Goal: Task Accomplishment & Management: Manage account settings

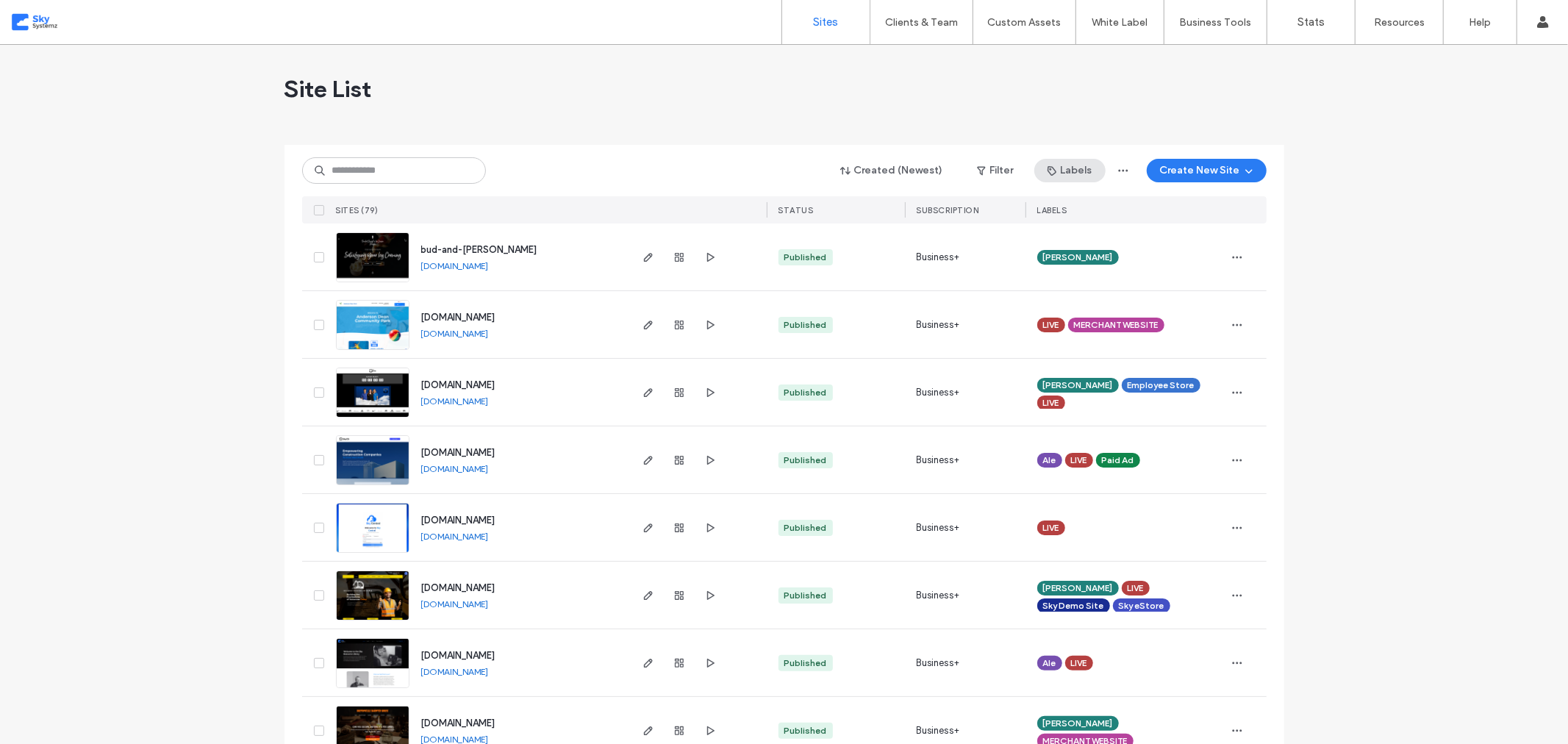
click at [1074, 171] on button "Labels" at bounding box center [1069, 171] width 71 height 24
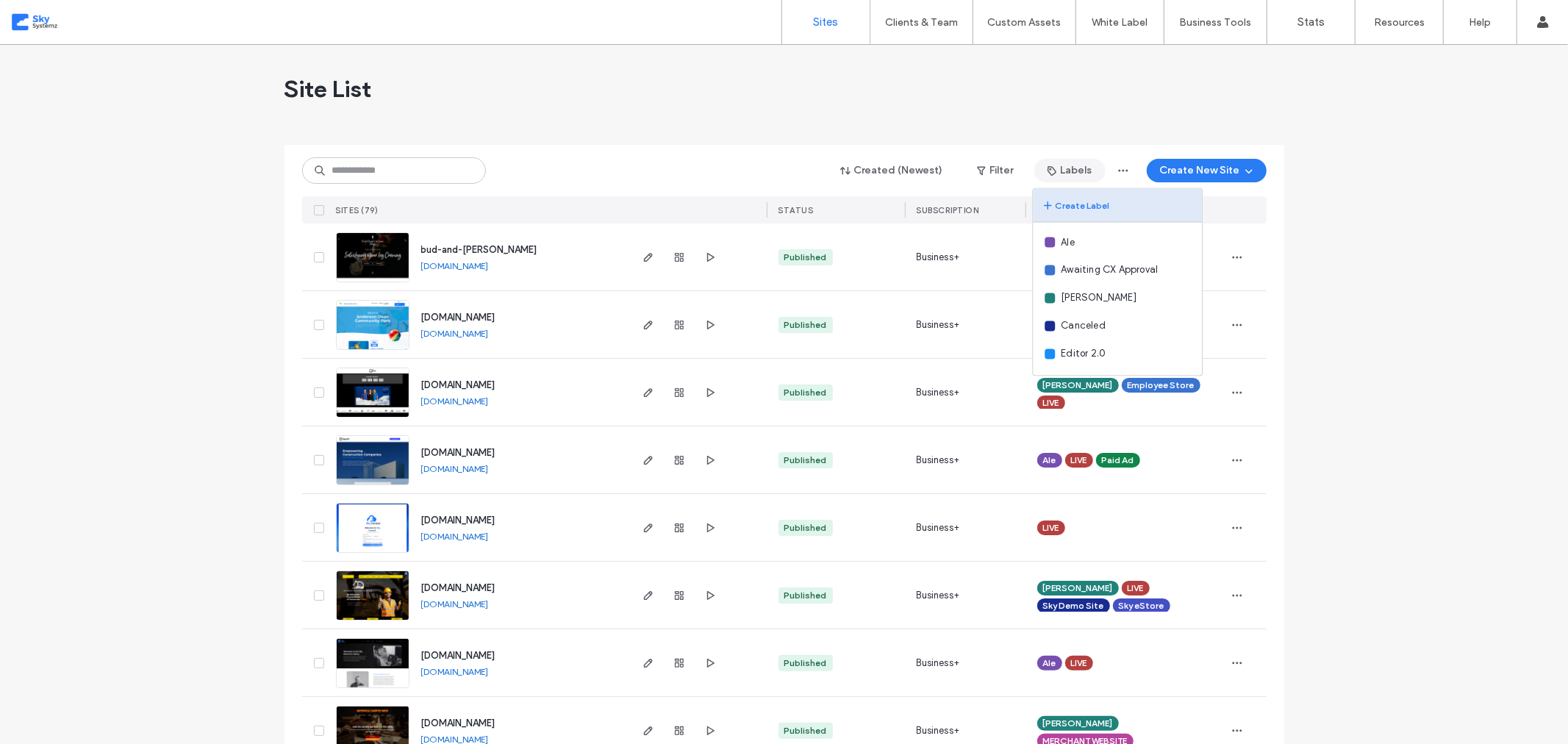
click at [1073, 211] on button "Create Label" at bounding box center [1118, 205] width 169 height 34
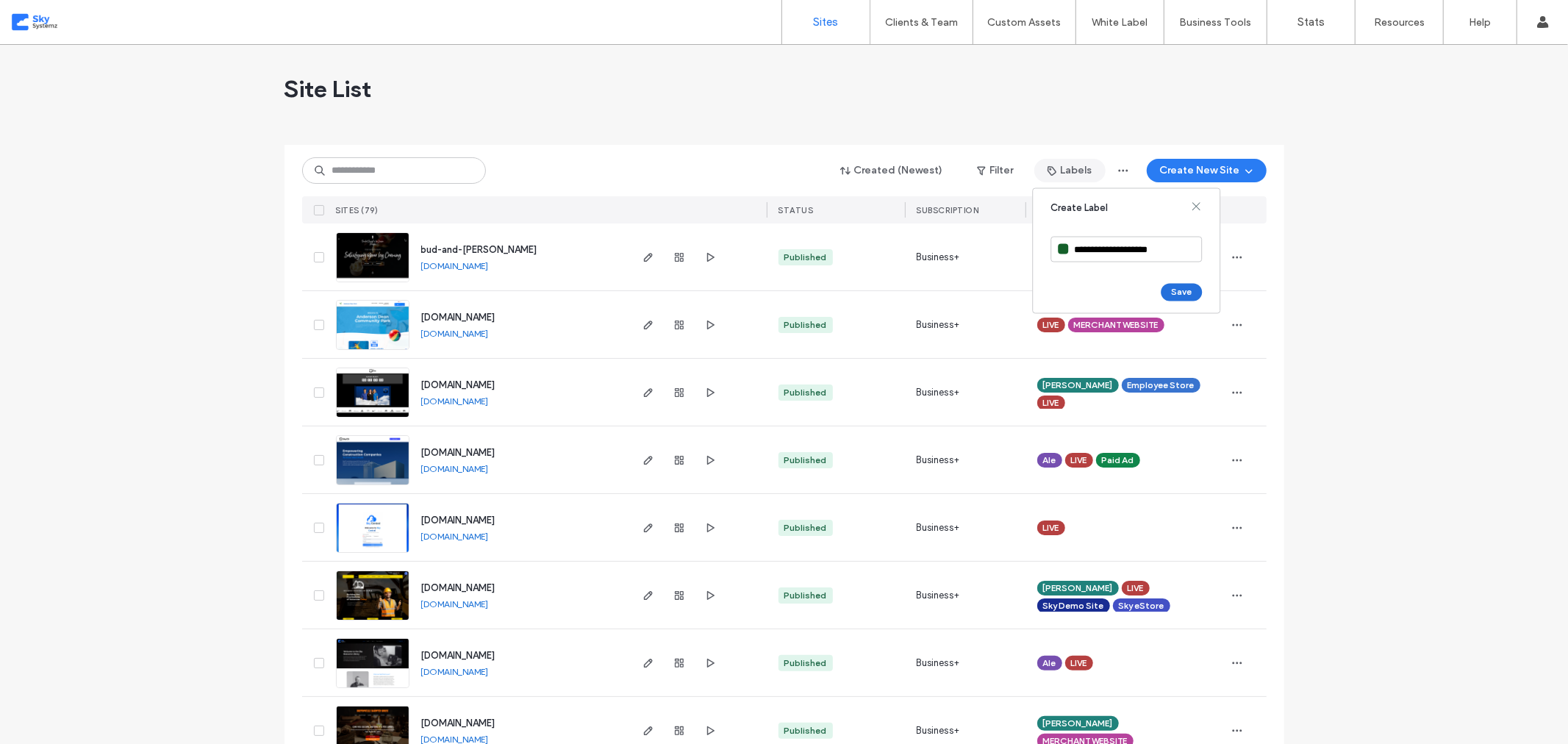
type input "**********"
click at [1169, 293] on button "Save" at bounding box center [1182, 293] width 41 height 18
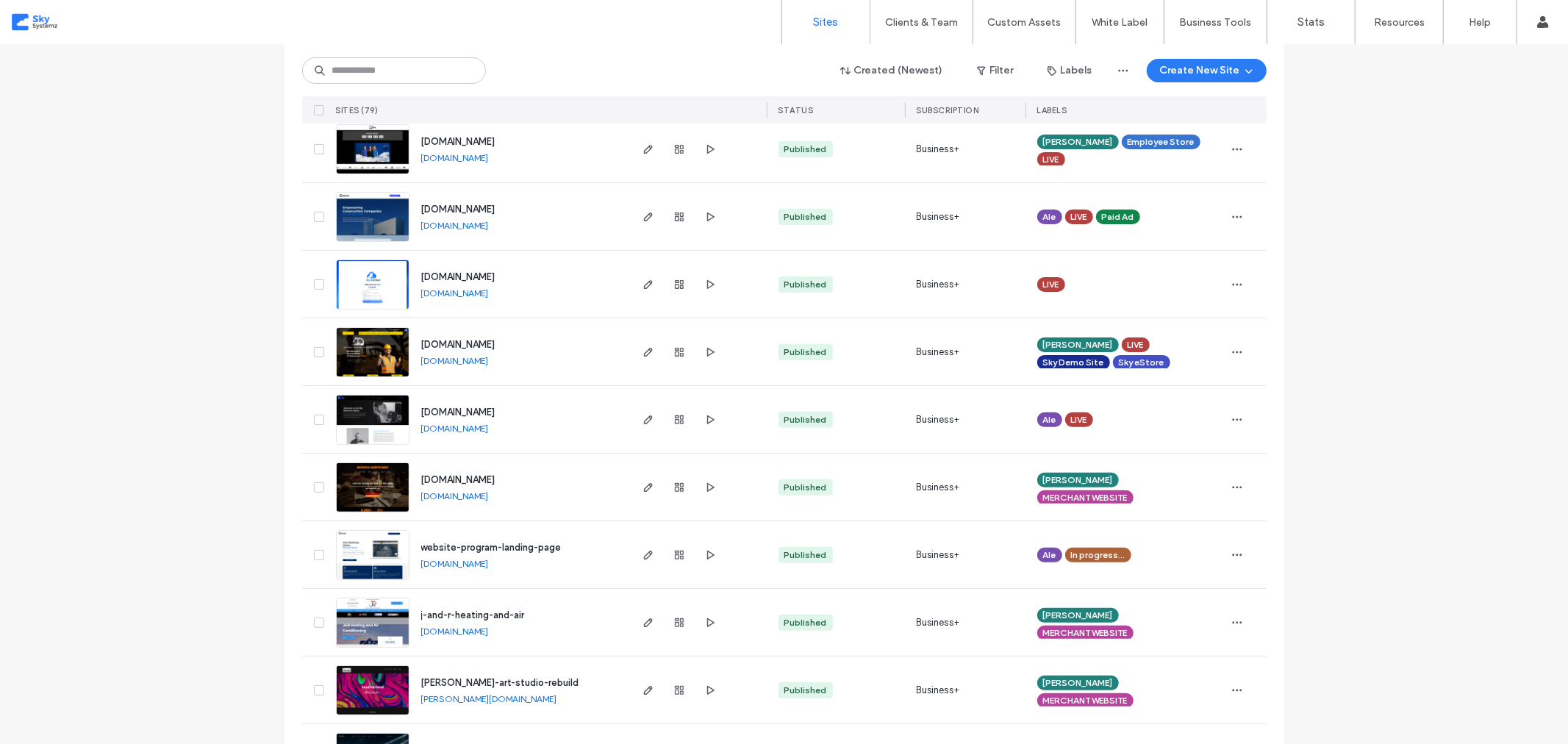
scroll to position [244, 0]
click at [1232, 486] on use "button" at bounding box center [1237, 486] width 10 height 2
click at [1178, 601] on span "Unassign Label" at bounding box center [1174, 609] width 67 height 15
click at [1129, 509] on use at bounding box center [1131, 510] width 3 height 3
click at [1116, 475] on icon at bounding box center [1119, 476] width 7 height 7
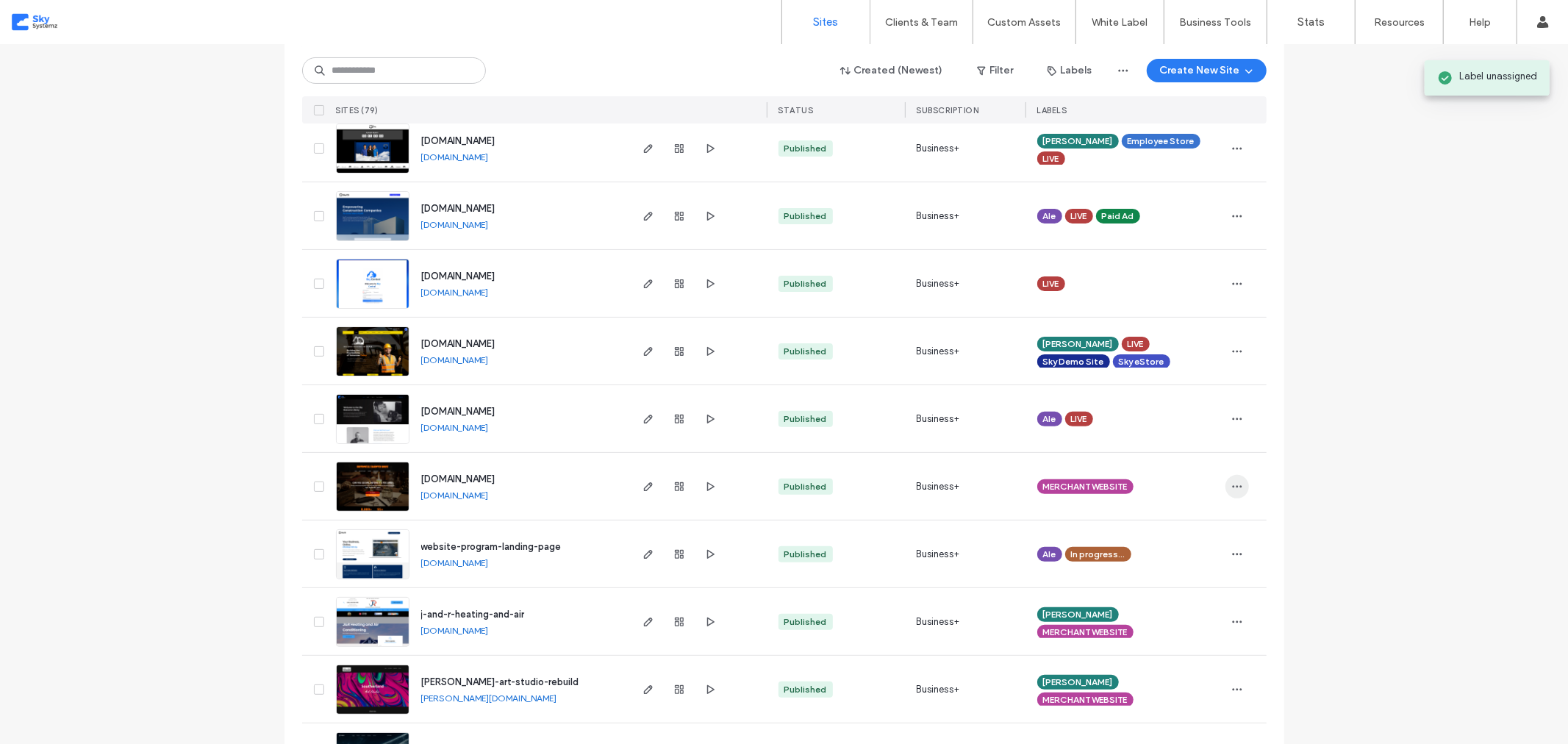
click at [1242, 487] on span "button" at bounding box center [1237, 486] width 24 height 24
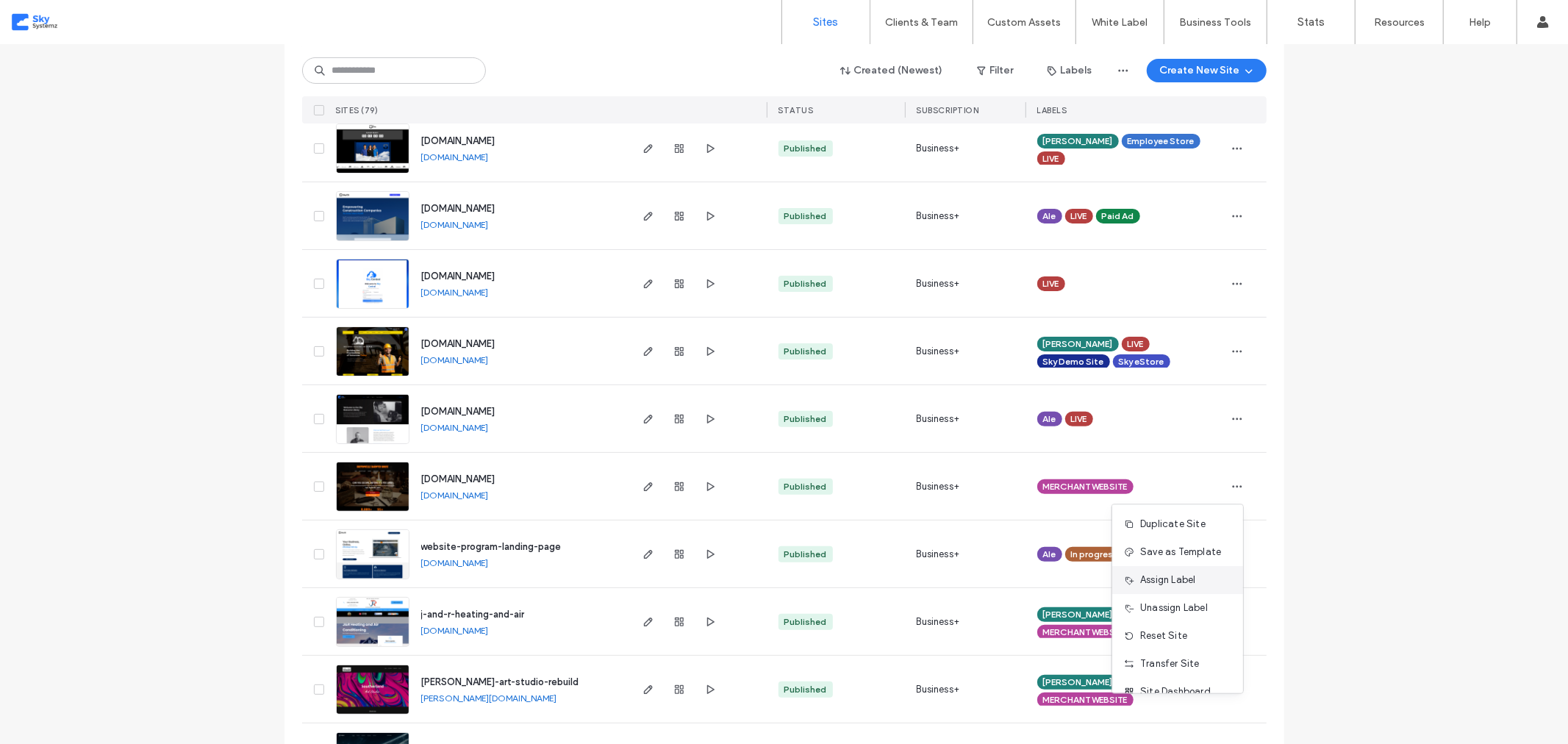
click at [1178, 579] on span "Assign Label" at bounding box center [1167, 581] width 55 height 15
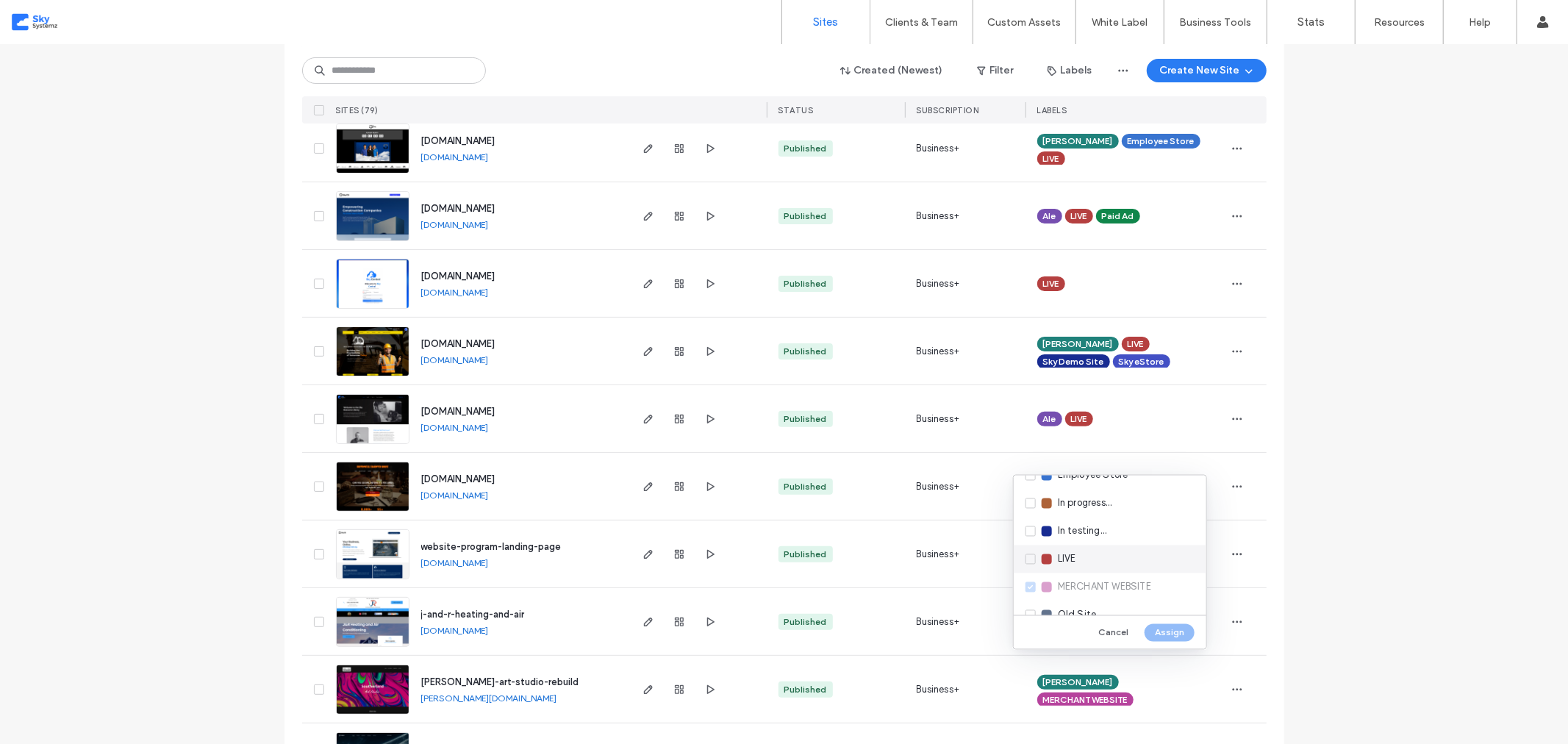
click at [1029, 556] on div "LIVE" at bounding box center [1110, 559] width 193 height 28
click at [1032, 537] on div "Sky eStore" at bounding box center [1110, 540] width 193 height 28
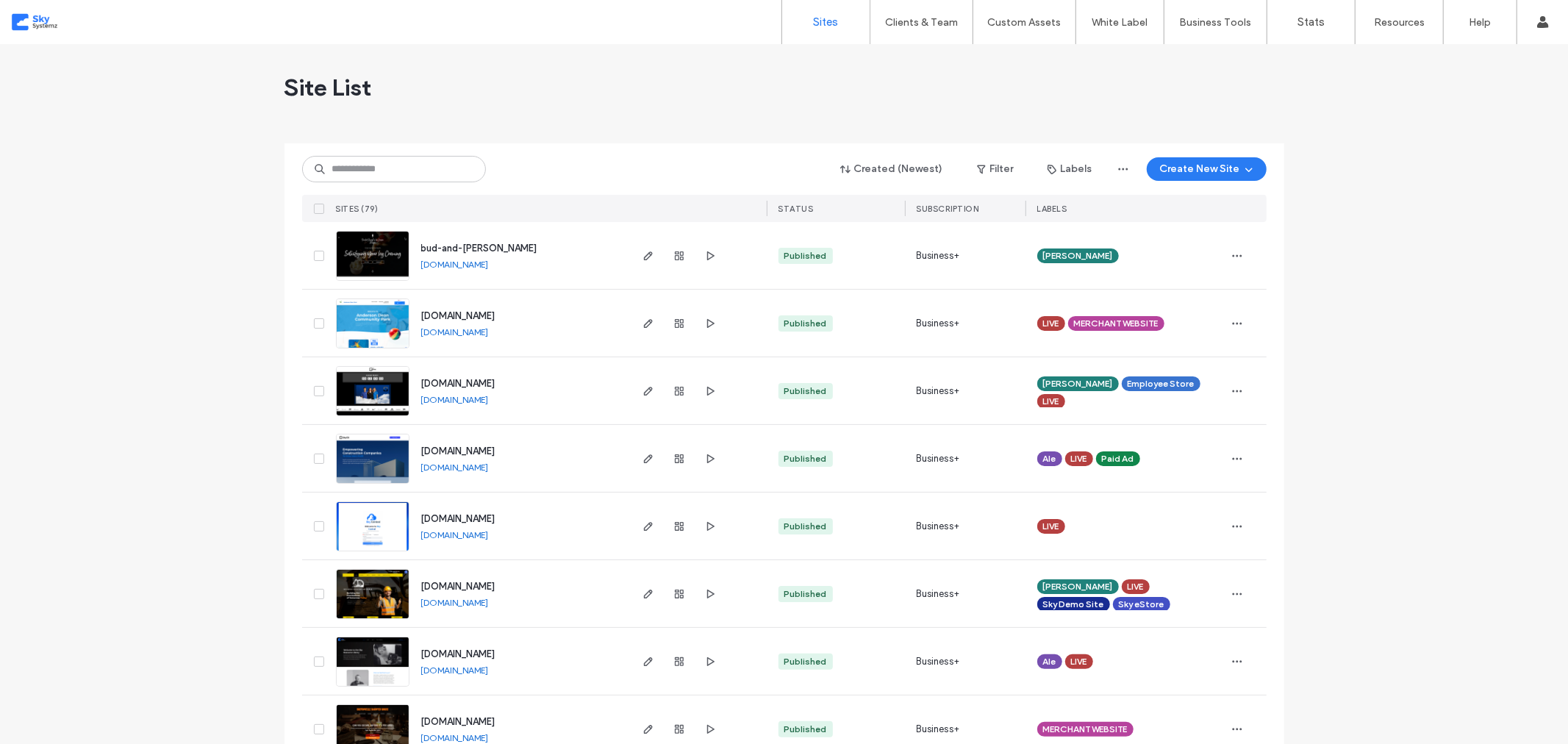
scroll to position [0, 0]
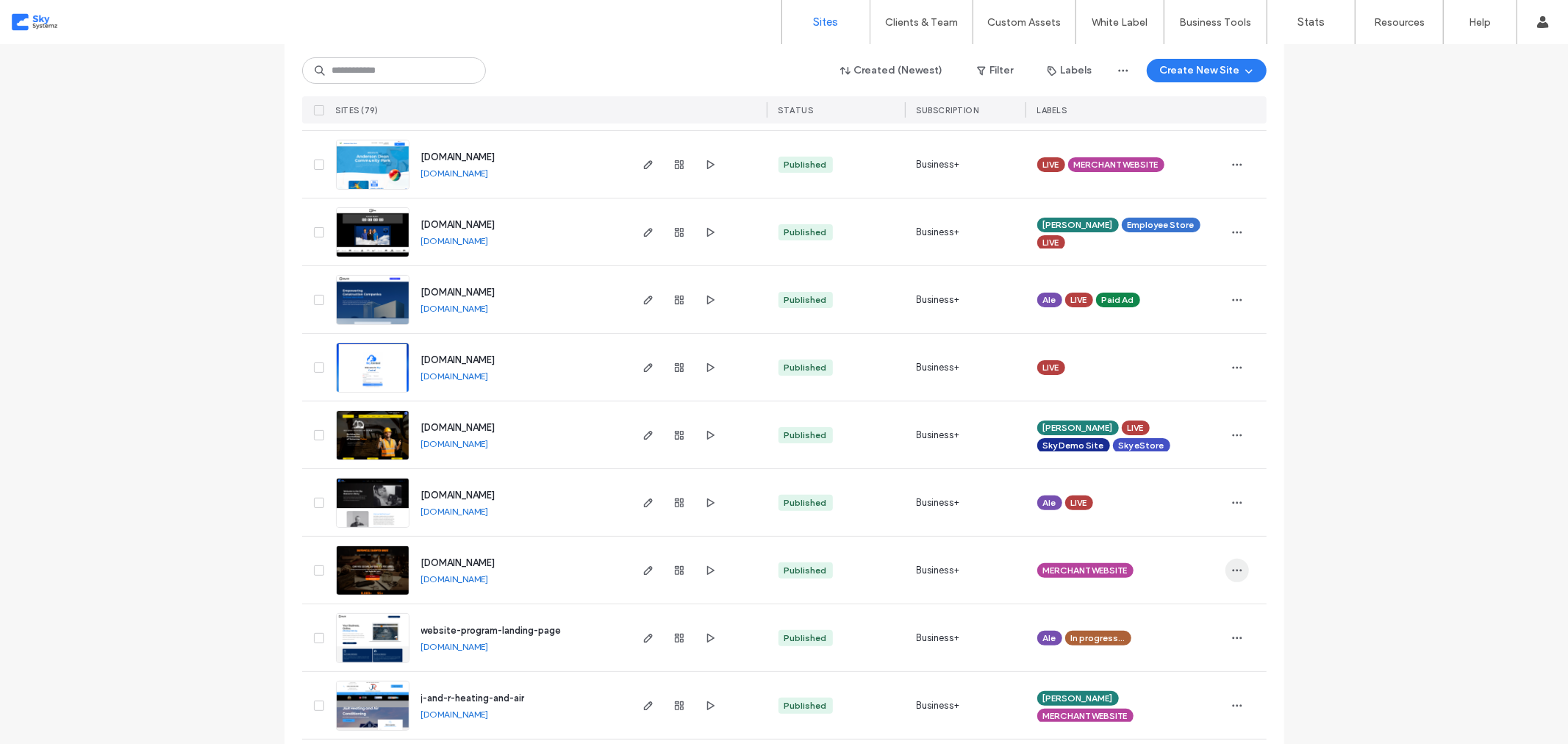
click at [1232, 569] on icon "button" at bounding box center [1238, 570] width 11 height 11
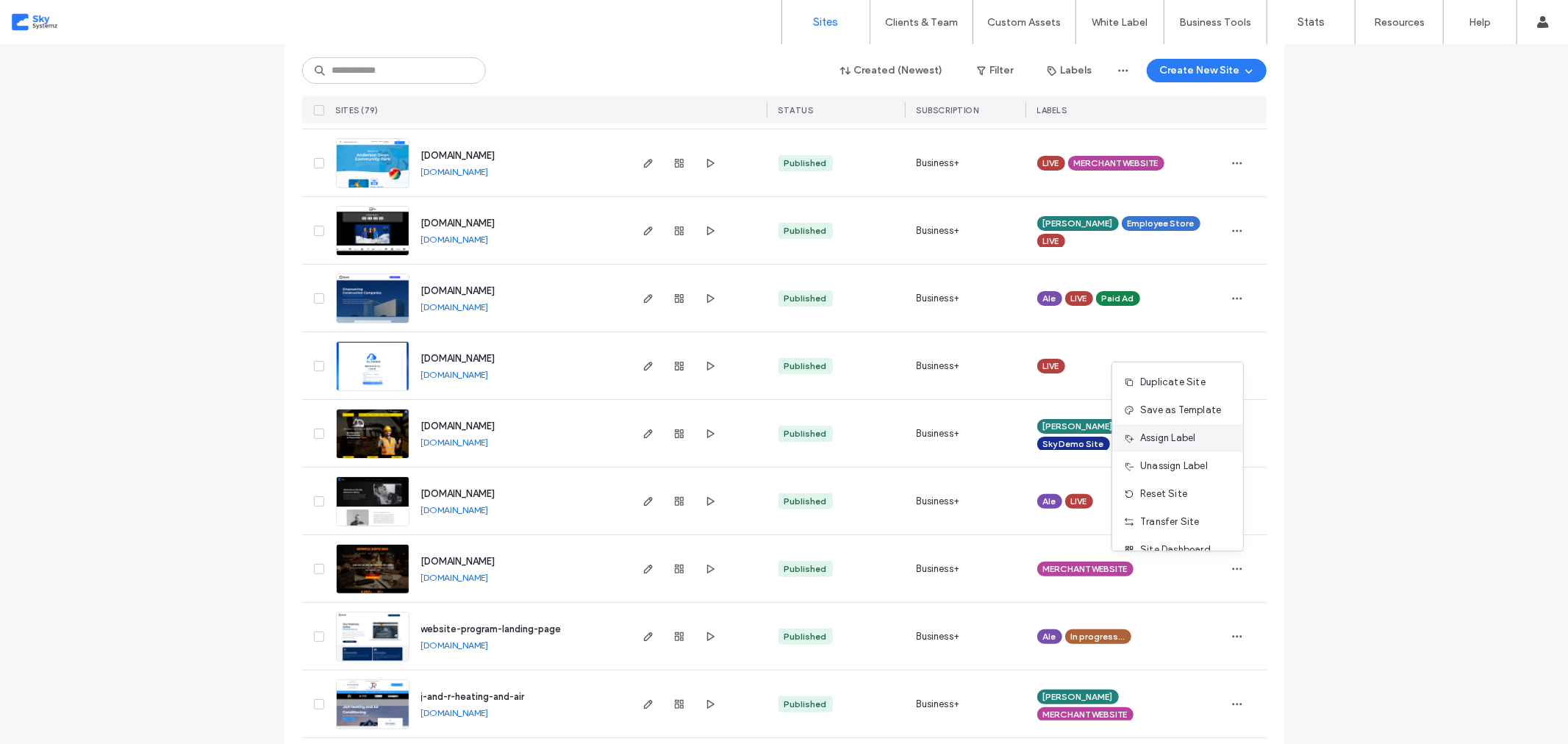
click at [1169, 436] on span "Assign Label" at bounding box center [1167, 438] width 55 height 15
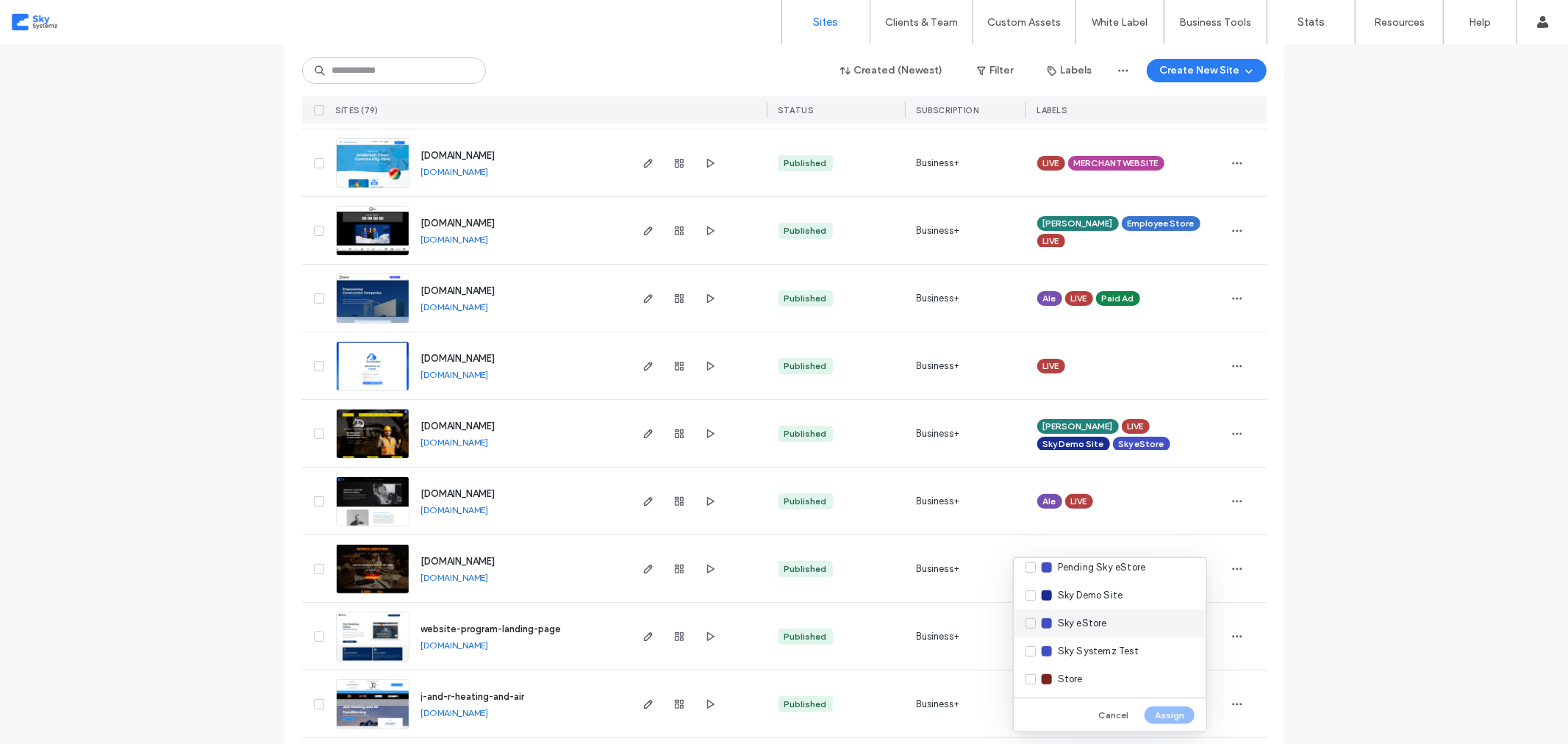
scroll to position [375, 0]
click at [1032, 678] on div "Store" at bounding box center [1110, 678] width 193 height 28
click at [1173, 714] on button "Assign" at bounding box center [1169, 715] width 50 height 18
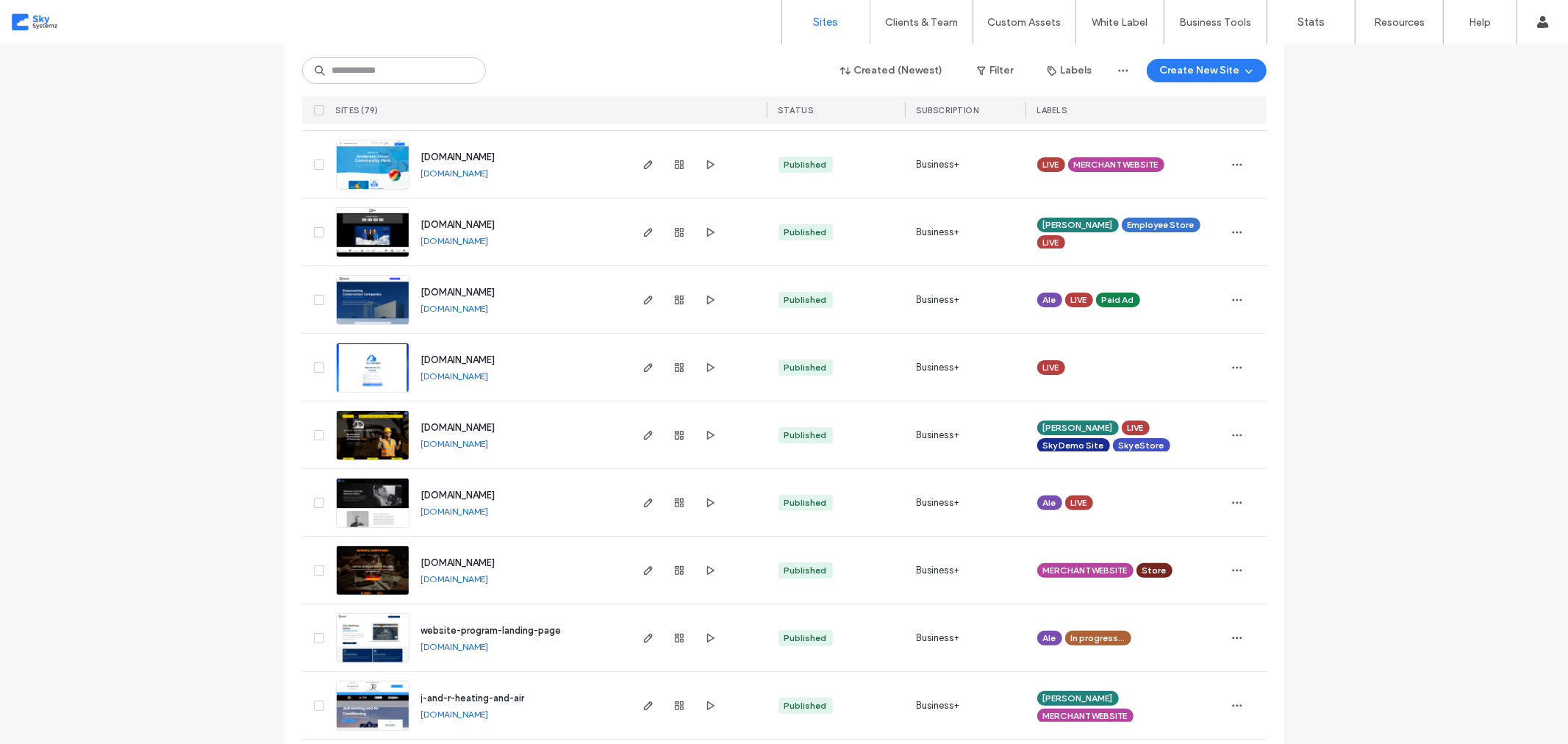
scroll to position [162, 0]
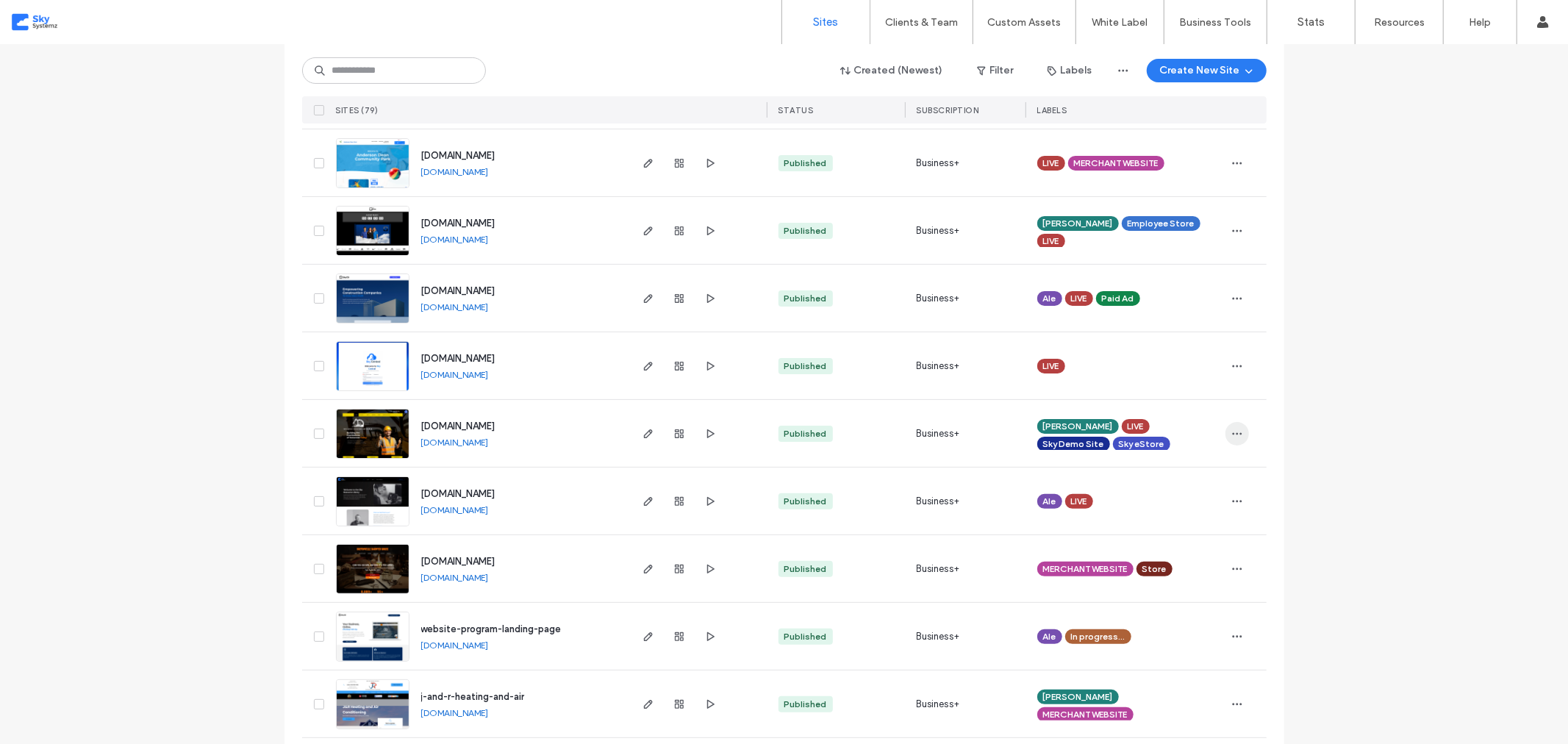
click at [1225, 431] on span "button" at bounding box center [1237, 434] width 24 height 24
click at [1176, 549] on span "Unassign Label" at bounding box center [1174, 555] width 67 height 15
click at [1178, 439] on use at bounding box center [1179, 440] width 3 height 3
click at [1232, 432] on icon "button" at bounding box center [1238, 434] width 11 height 11
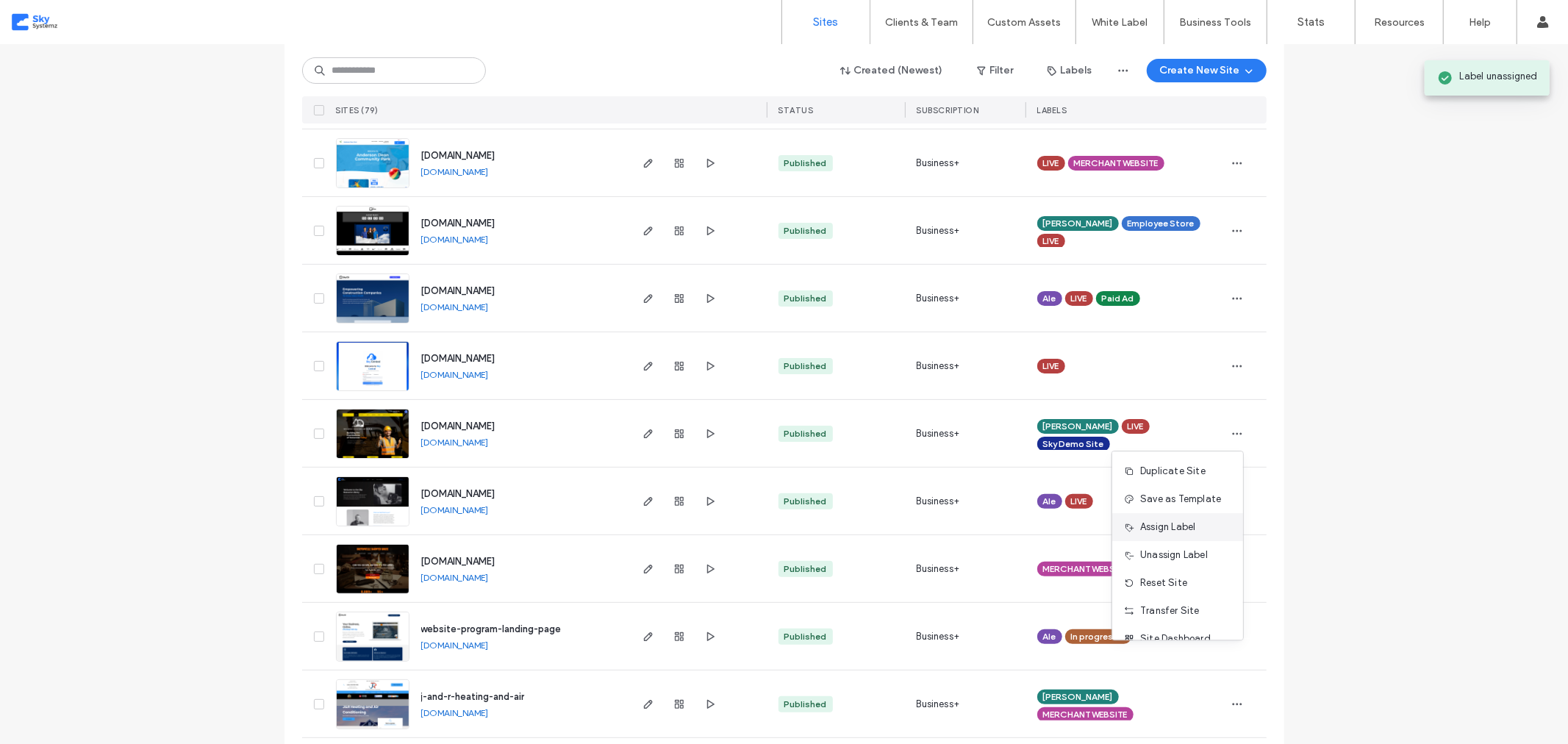
click at [1183, 526] on span "Assign Label" at bounding box center [1167, 527] width 55 height 15
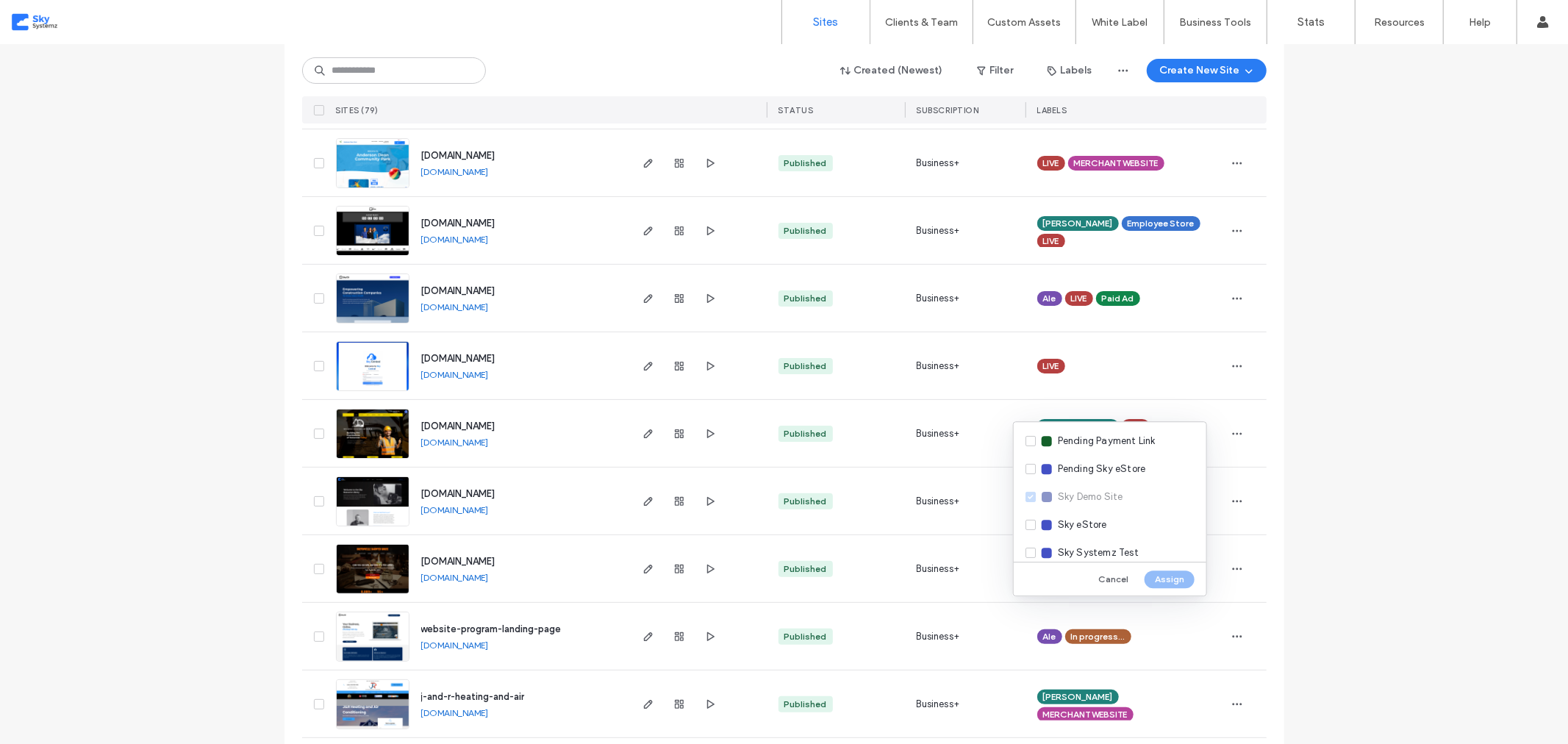
scroll to position [375, 0]
click at [1029, 542] on div "Store" at bounding box center [1110, 542] width 193 height 28
click at [1172, 579] on button "Assign" at bounding box center [1169, 580] width 50 height 18
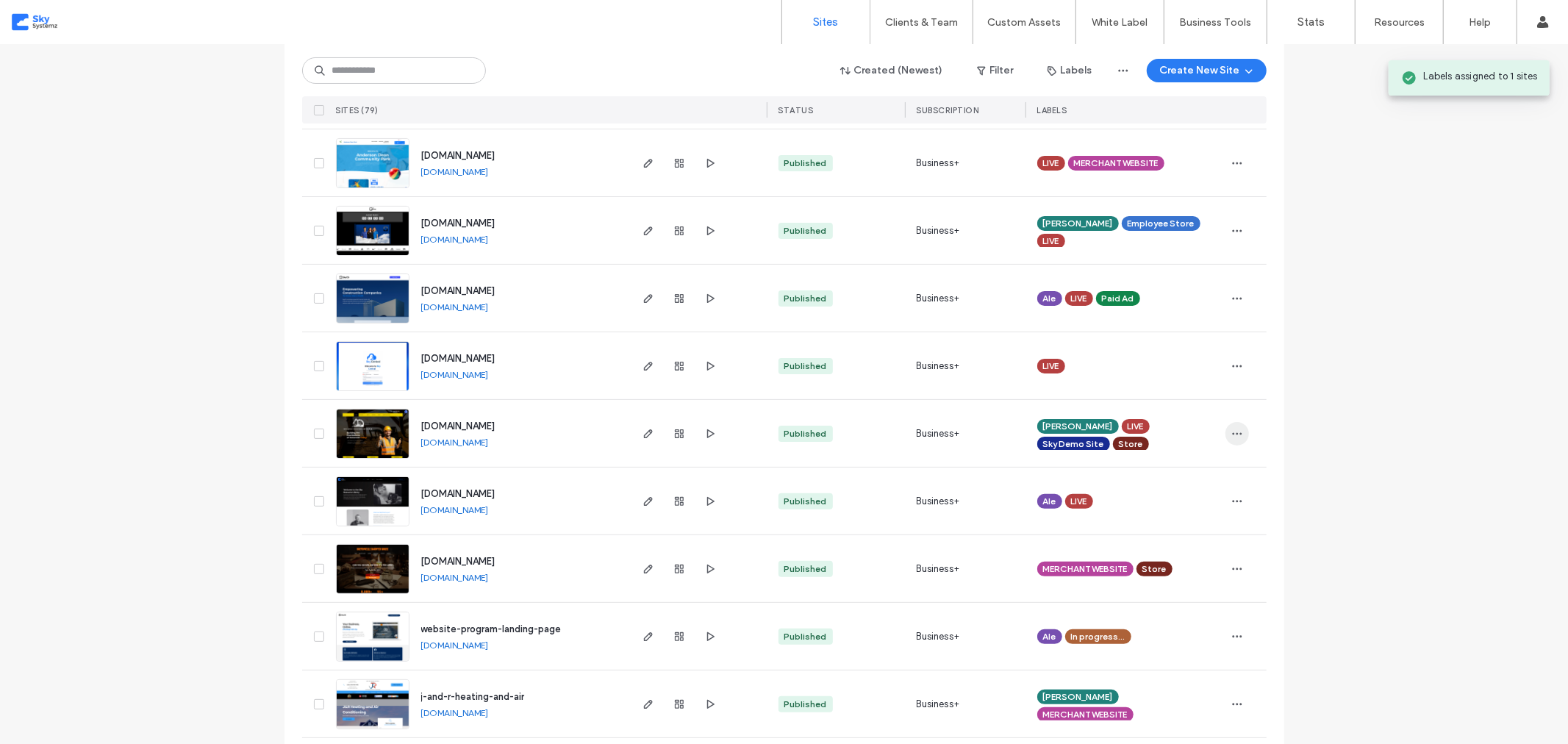
click at [1232, 434] on use "button" at bounding box center [1237, 433] width 10 height 2
click at [1191, 549] on span "Unassign Label" at bounding box center [1174, 555] width 67 height 15
click at [1116, 421] on icon at bounding box center [1119, 423] width 7 height 7
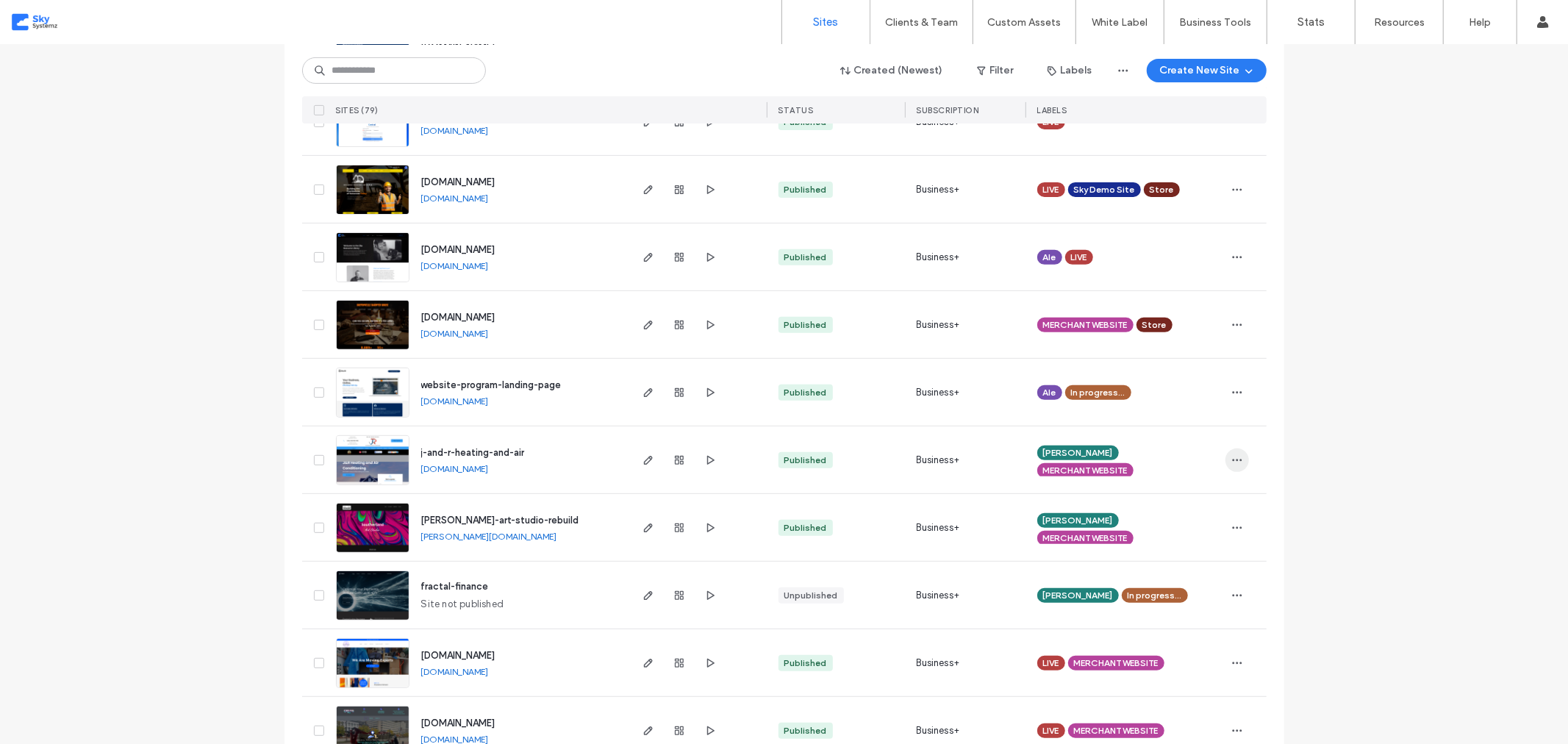
click at [1232, 457] on icon "button" at bounding box center [1238, 460] width 11 height 11
click at [1187, 577] on span "Unassign Label" at bounding box center [1174, 581] width 67 height 15
click at [1129, 482] on use at bounding box center [1131, 483] width 3 height 3
click at [1232, 460] on icon "button" at bounding box center [1238, 459] width 11 height 11
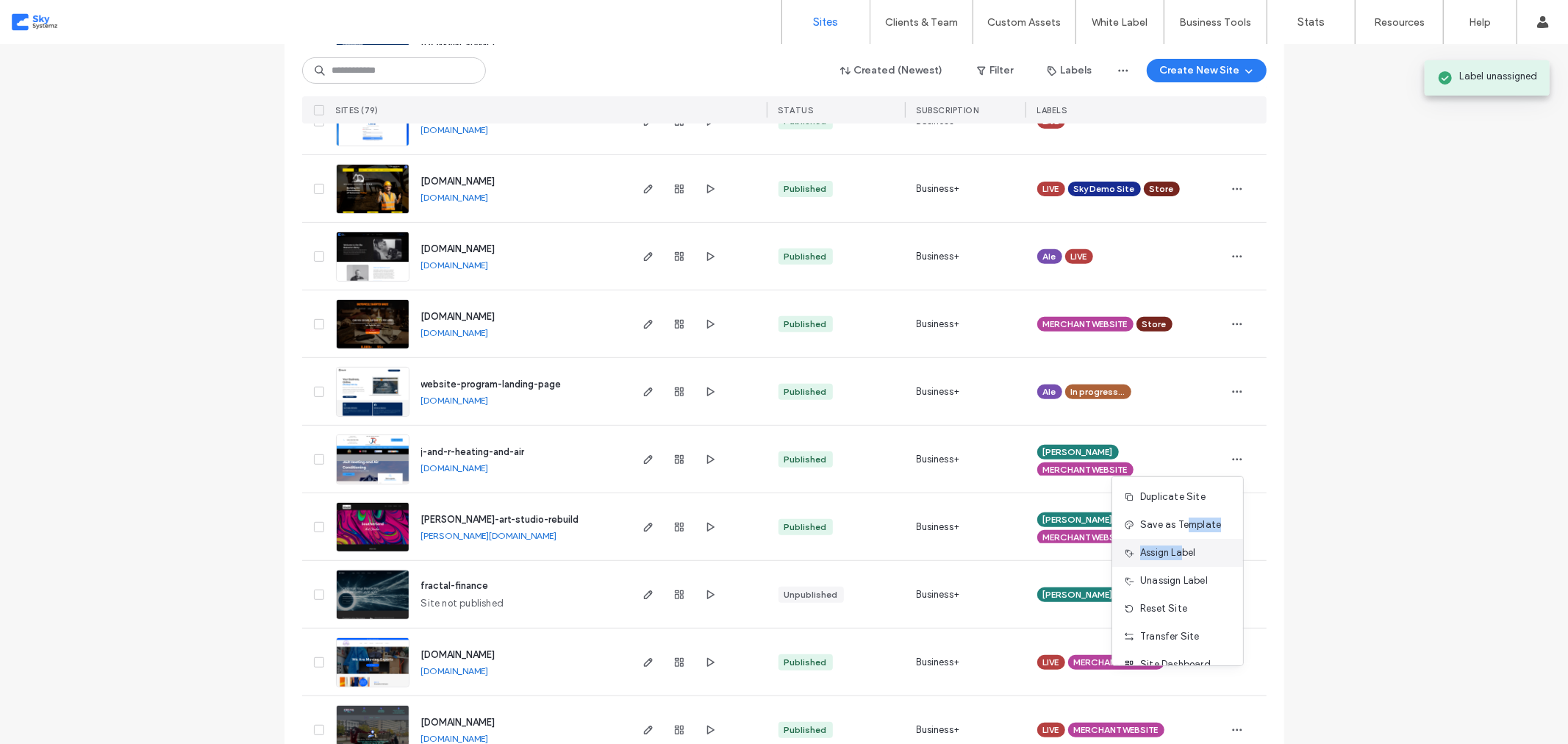
drag, startPoint x: 1189, startPoint y: 524, endPoint x: 1185, endPoint y: 551, distance: 27.3
click at [1185, 551] on div "Duplicate Site Save as Template Assign Label Unassign Label Reset Site Transfer…" at bounding box center [1177, 571] width 132 height 189
click at [1185, 550] on span "Assign Label" at bounding box center [1167, 553] width 55 height 15
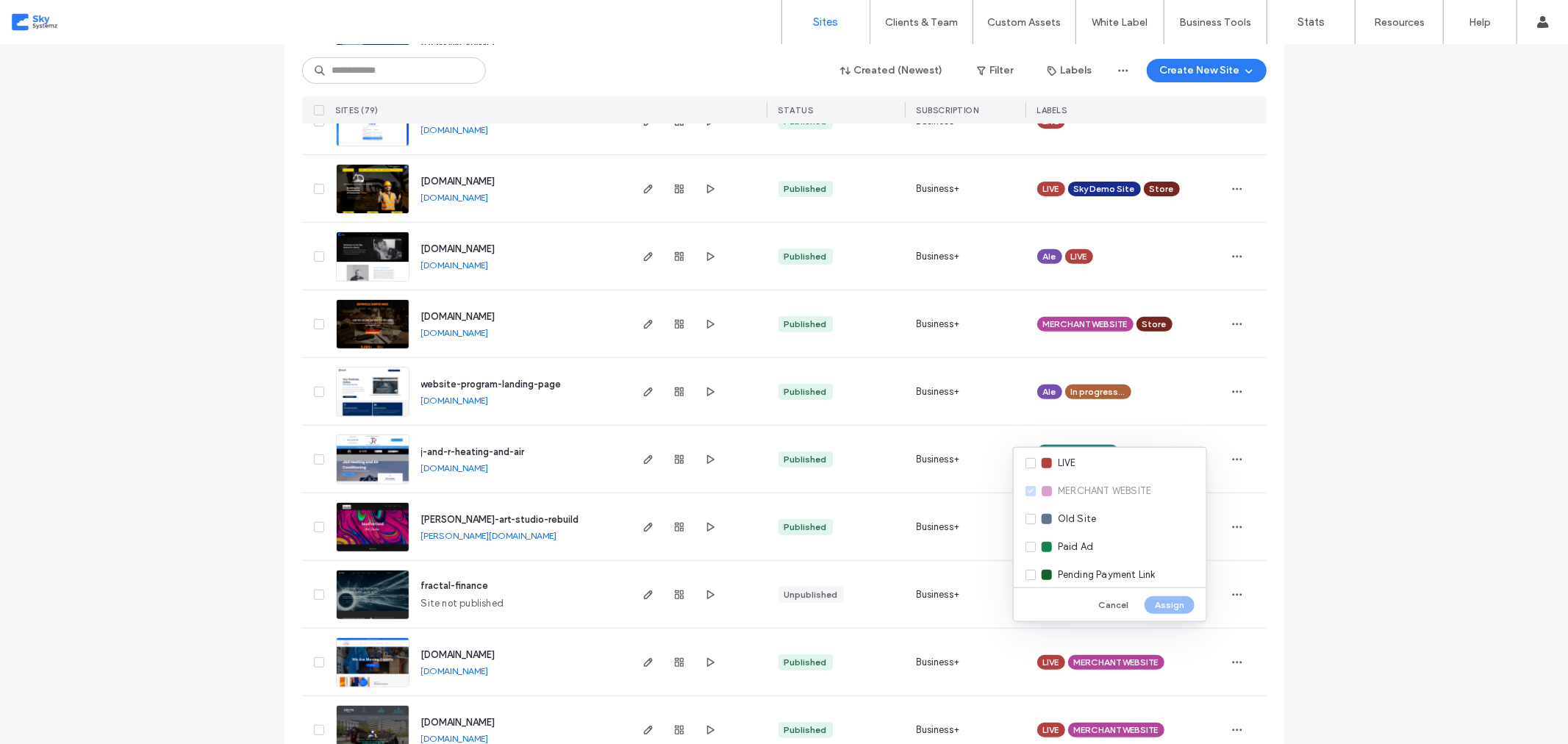
scroll to position [315, 0]
drag, startPoint x: 1035, startPoint y: 486, endPoint x: 1038, endPoint y: 497, distance: 11.4
click at [1033, 486] on div "Pending Payment Link" at bounding box center [1110, 488] width 193 height 28
click at [1160, 600] on button "Assign" at bounding box center [1169, 605] width 50 height 18
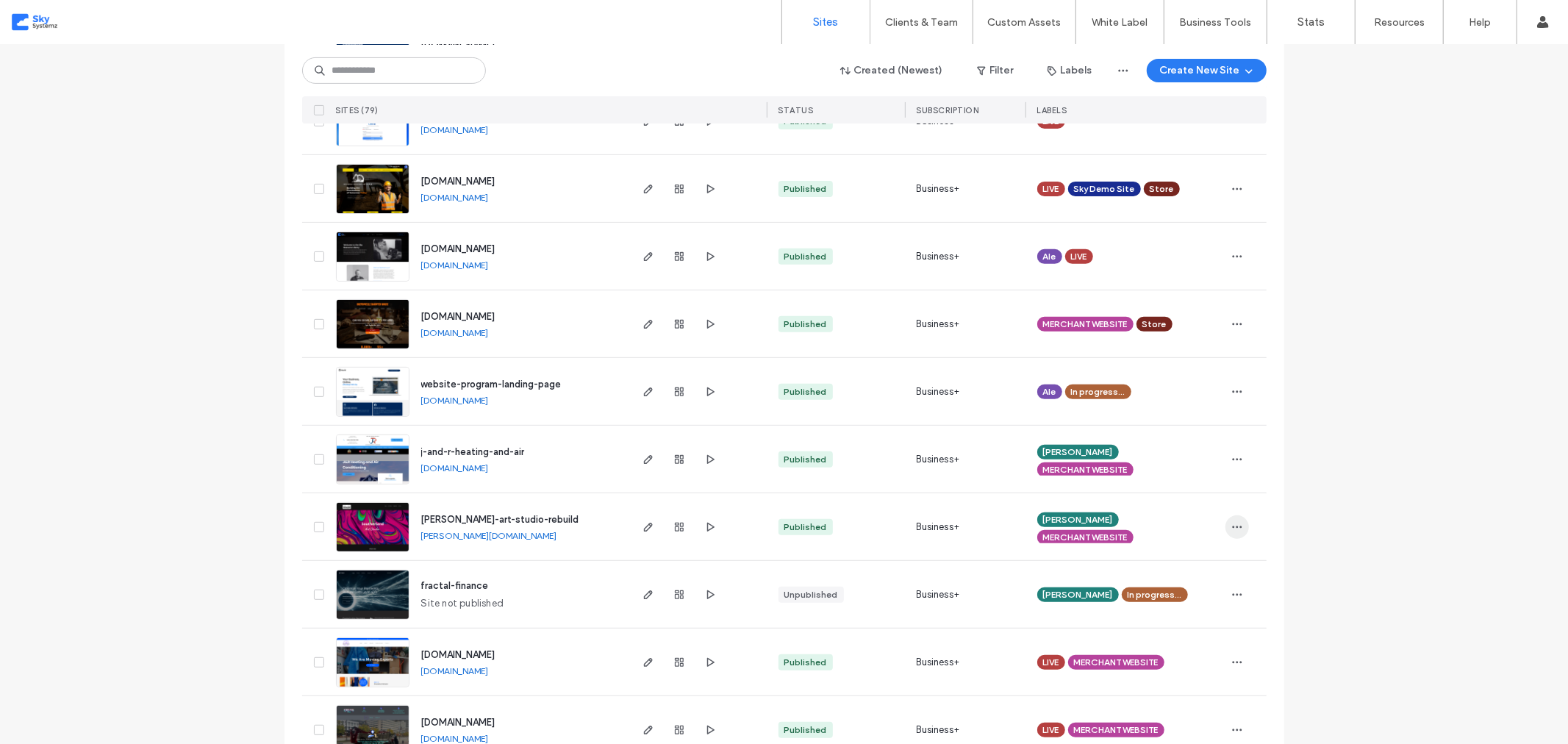
click at [1232, 528] on icon "button" at bounding box center [1238, 527] width 11 height 11
click at [1184, 645] on span "Unassign Label" at bounding box center [1174, 649] width 67 height 15
click at [1129, 550] on use at bounding box center [1131, 551] width 3 height 3
click at [1232, 527] on use "button" at bounding box center [1237, 527] width 10 height 2
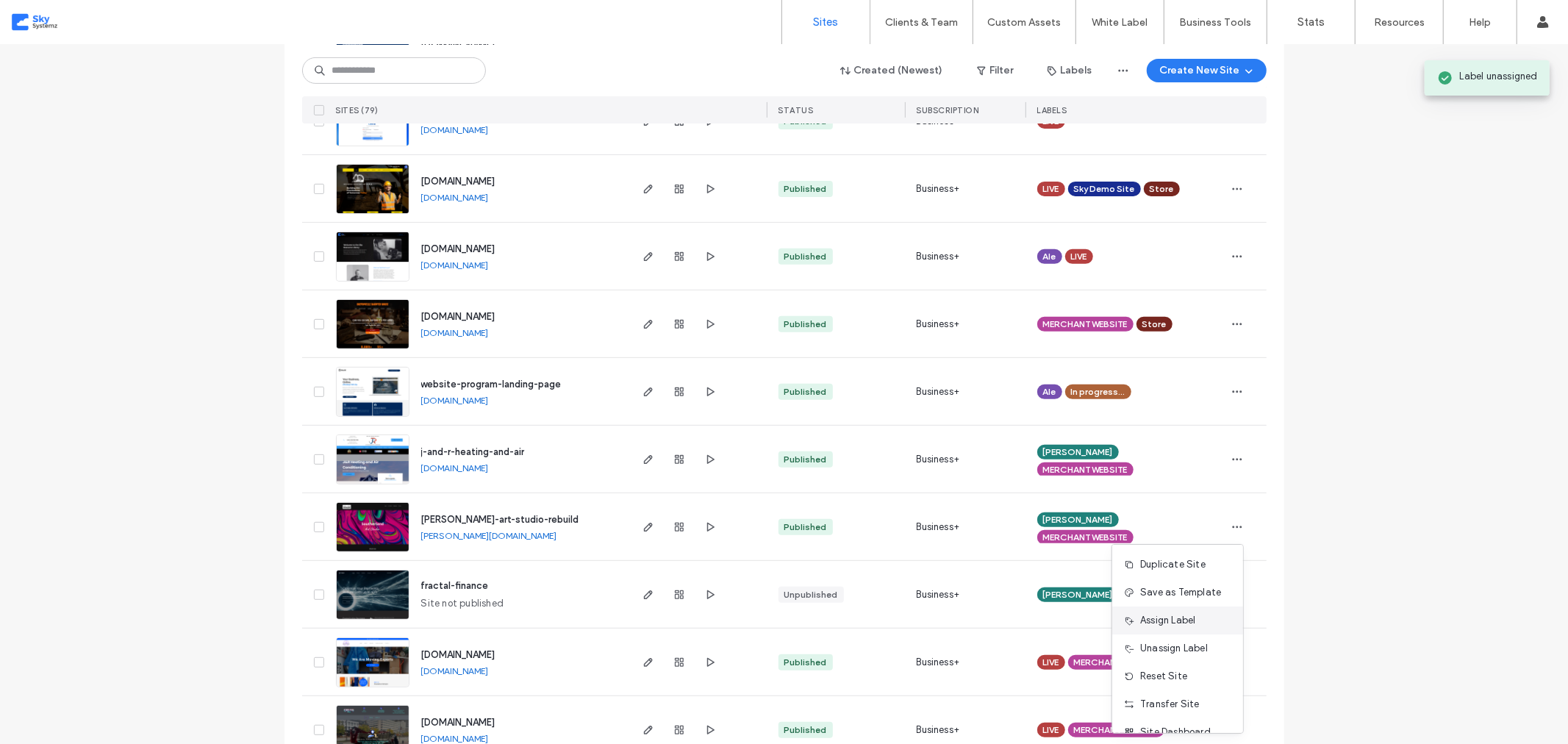
click at [1183, 620] on span "Assign Label" at bounding box center [1167, 621] width 55 height 15
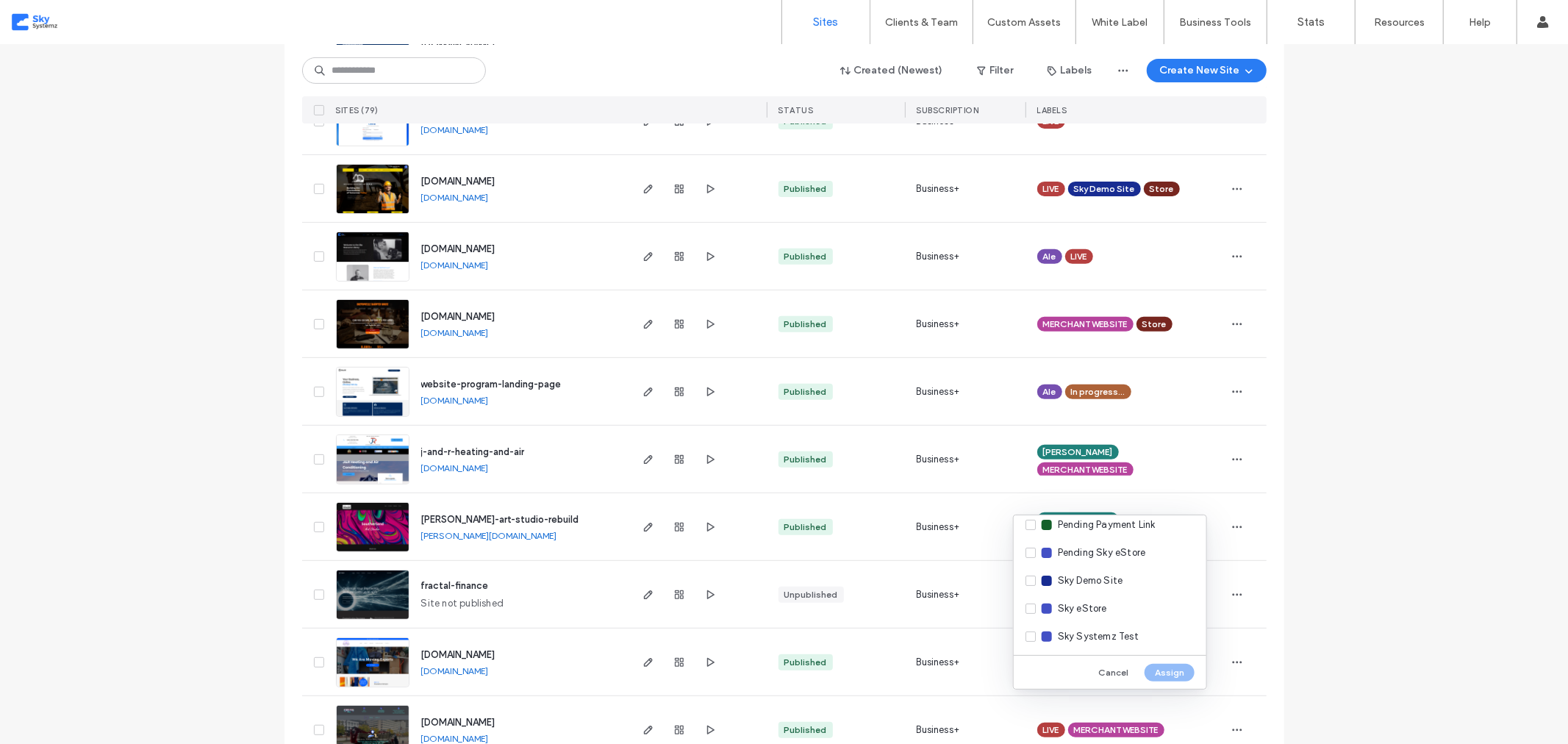
scroll to position [363, 0]
click at [1030, 646] on div "Store" at bounding box center [1110, 647] width 193 height 28
click at [1177, 673] on button "Assign" at bounding box center [1169, 673] width 50 height 18
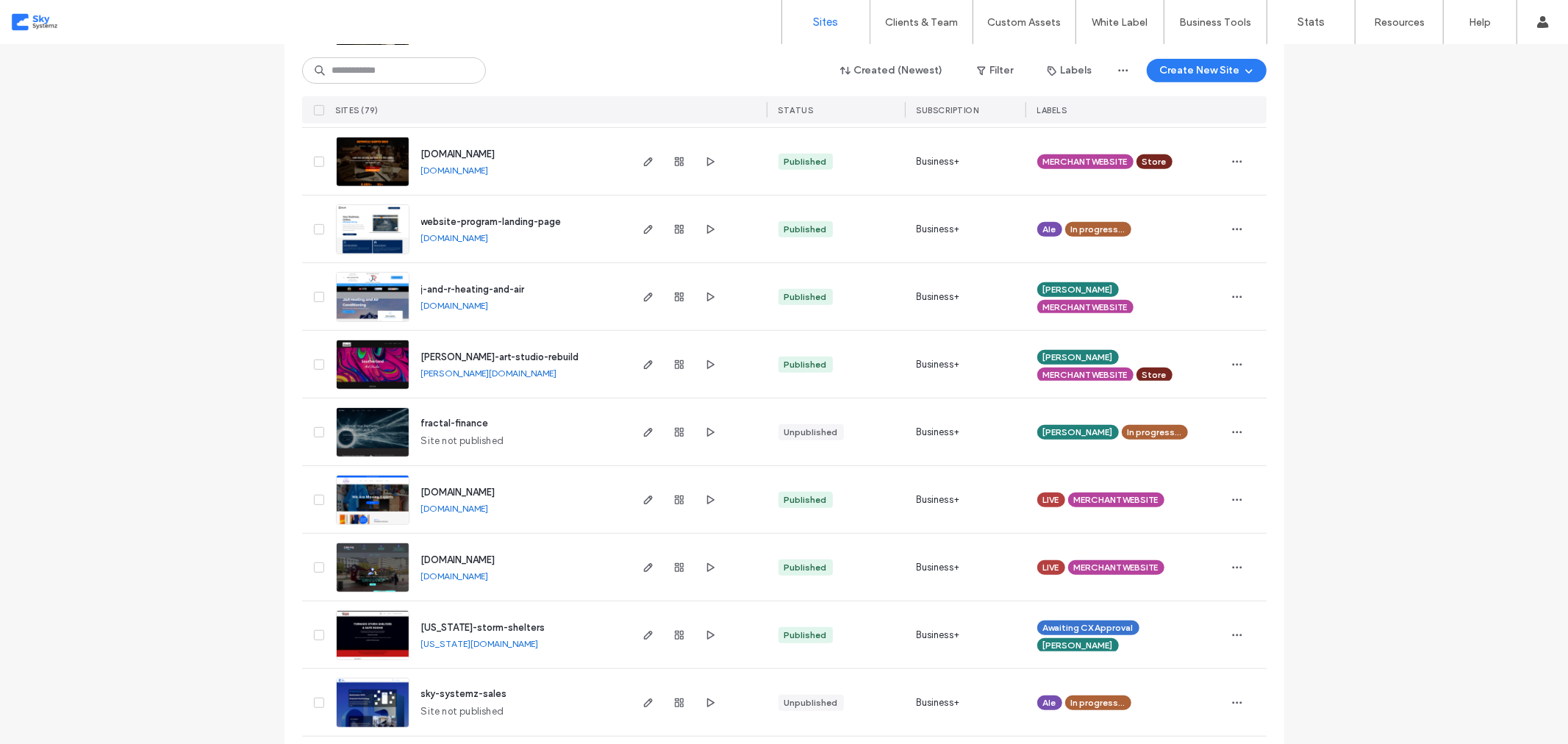
scroll to position [570, 0]
click at [1232, 633] on icon "button" at bounding box center [1238, 634] width 11 height 11
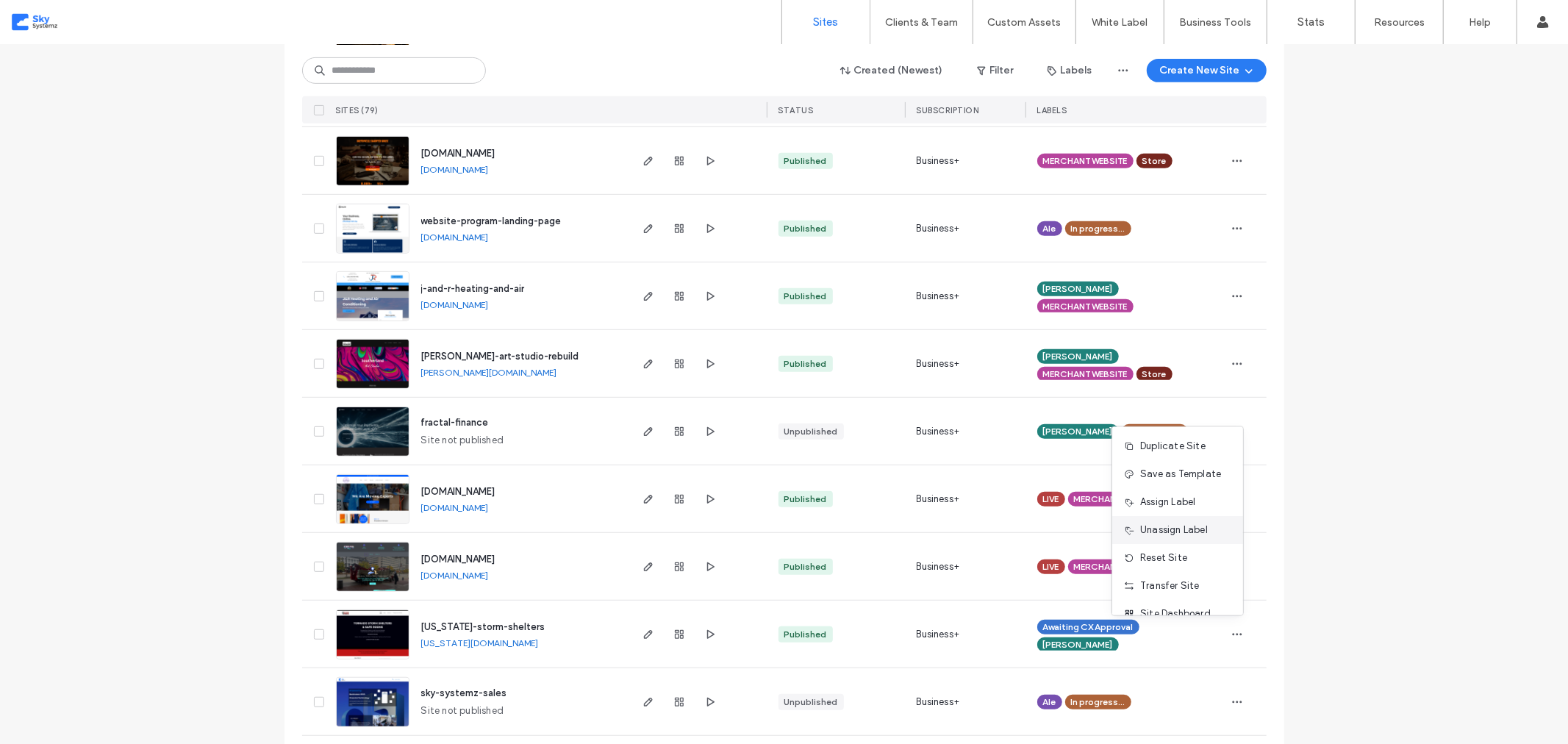
click at [1185, 526] on span "Unassign Label" at bounding box center [1174, 531] width 67 height 15
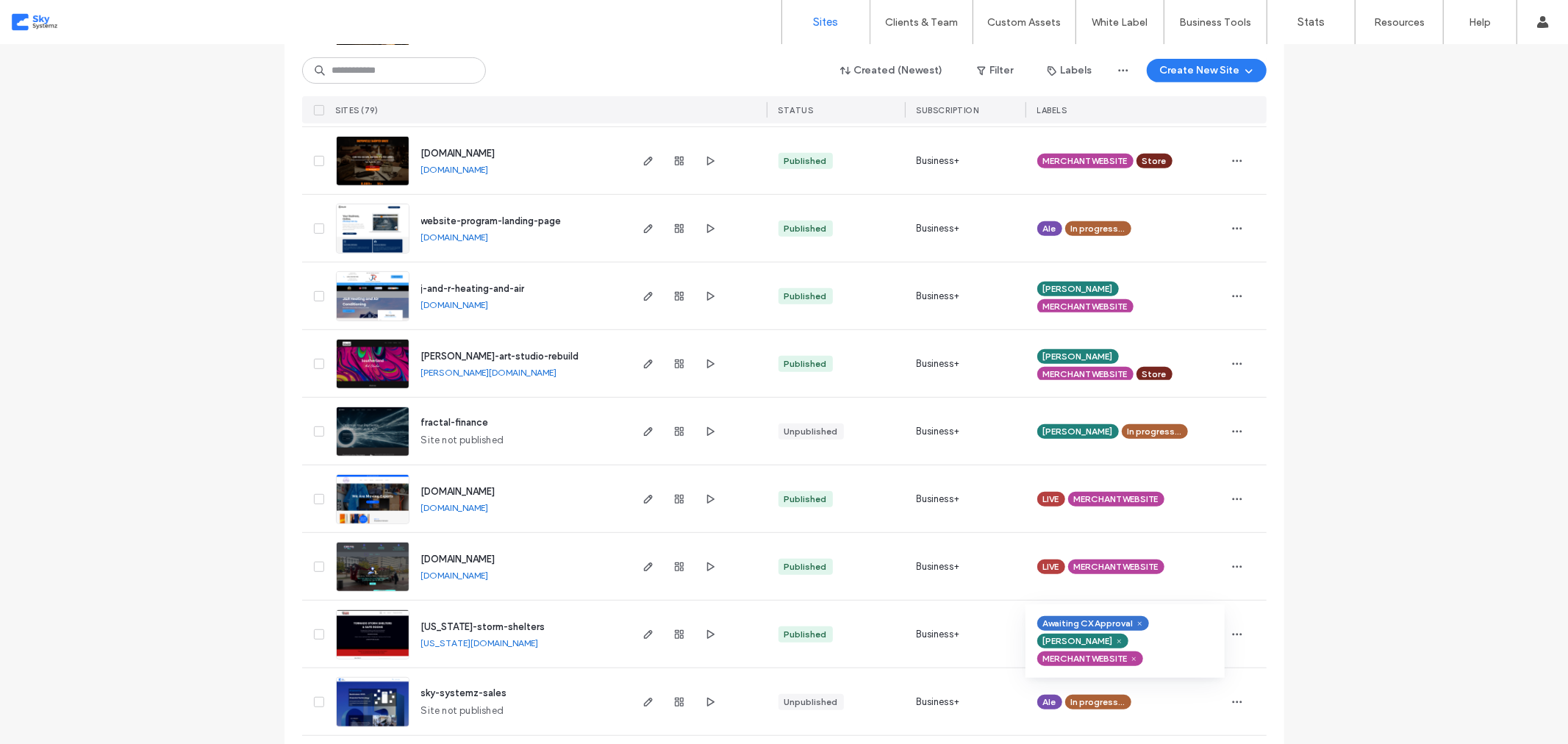
click at [1123, 638] on icon at bounding box center [1119, 641] width 7 height 7
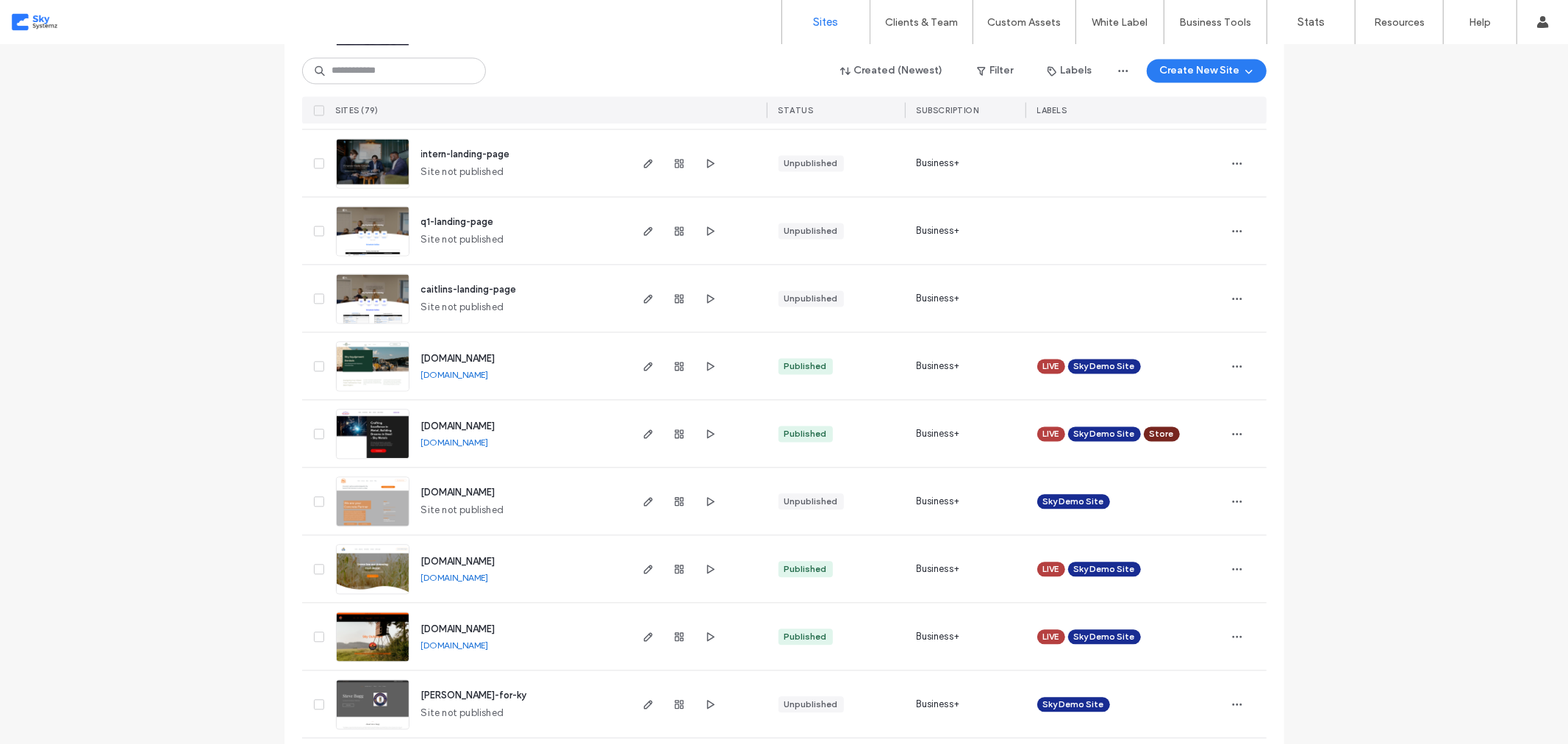
scroll to position [2531, 0]
click at [481, 441] on link "[DOMAIN_NAME]" at bounding box center [455, 441] width 67 height 11
click at [1232, 434] on icon "button" at bounding box center [1238, 433] width 11 height 11
click at [1184, 550] on span "Unassign Label" at bounding box center [1174, 555] width 67 height 15
click at [1197, 420] on icon at bounding box center [1200, 422] width 7 height 7
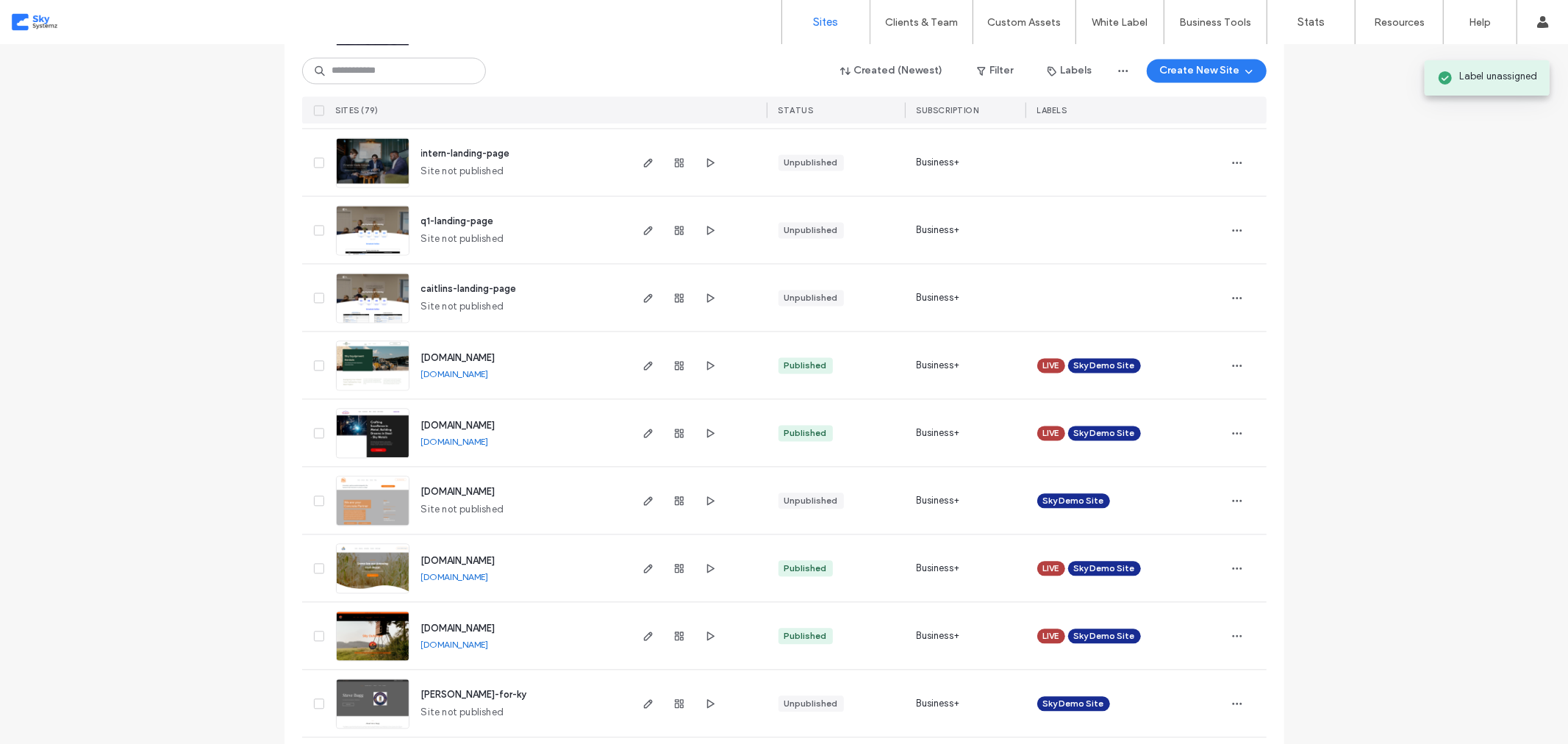
click at [1283, 449] on div "Site List Created (Newest) Filter Labels Create New Site SITES (79) STATUS SUBS…" at bounding box center [784, 167] width 1568 height 5306
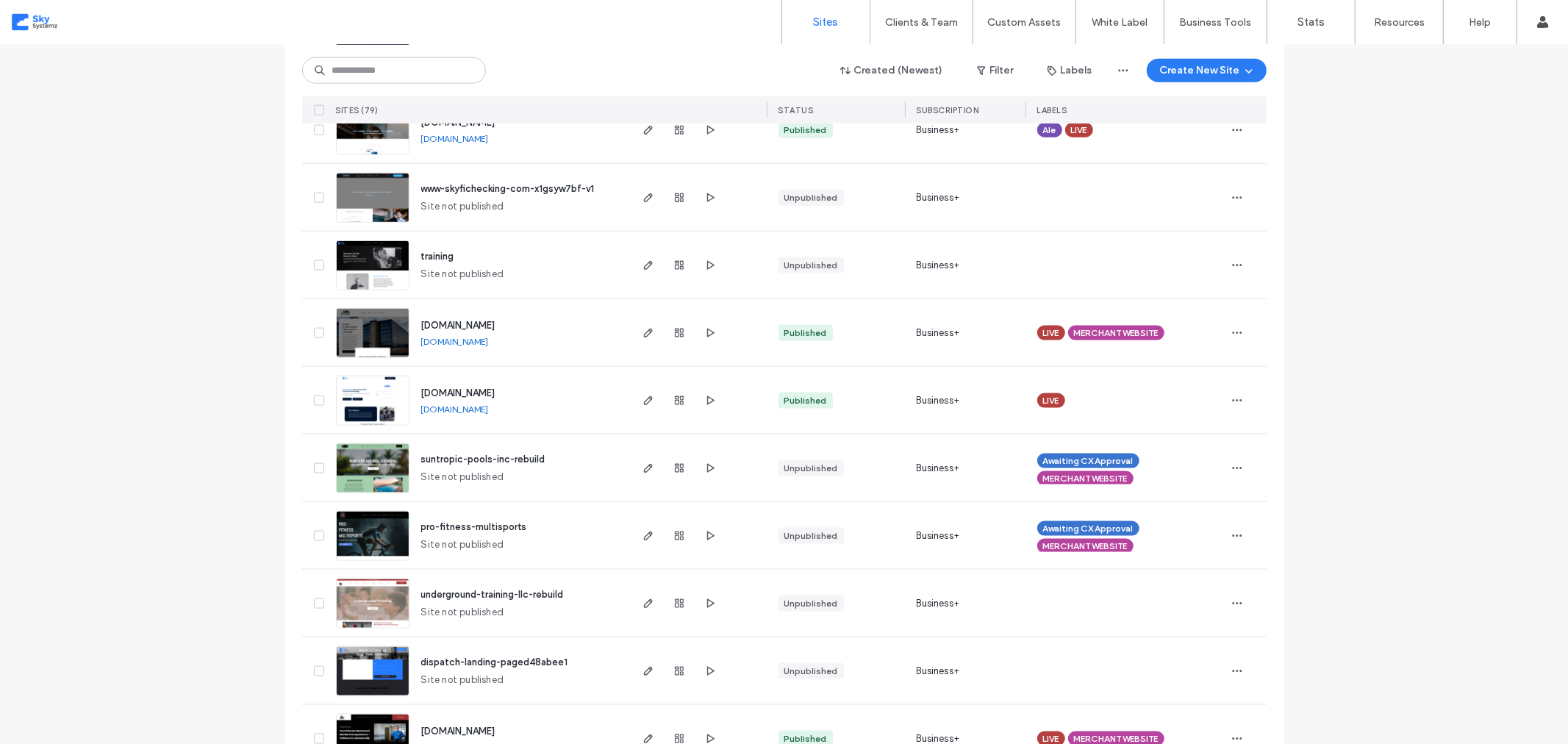
scroll to position [1549, 0]
click at [481, 404] on link "[DOMAIN_NAME]" at bounding box center [455, 408] width 67 height 11
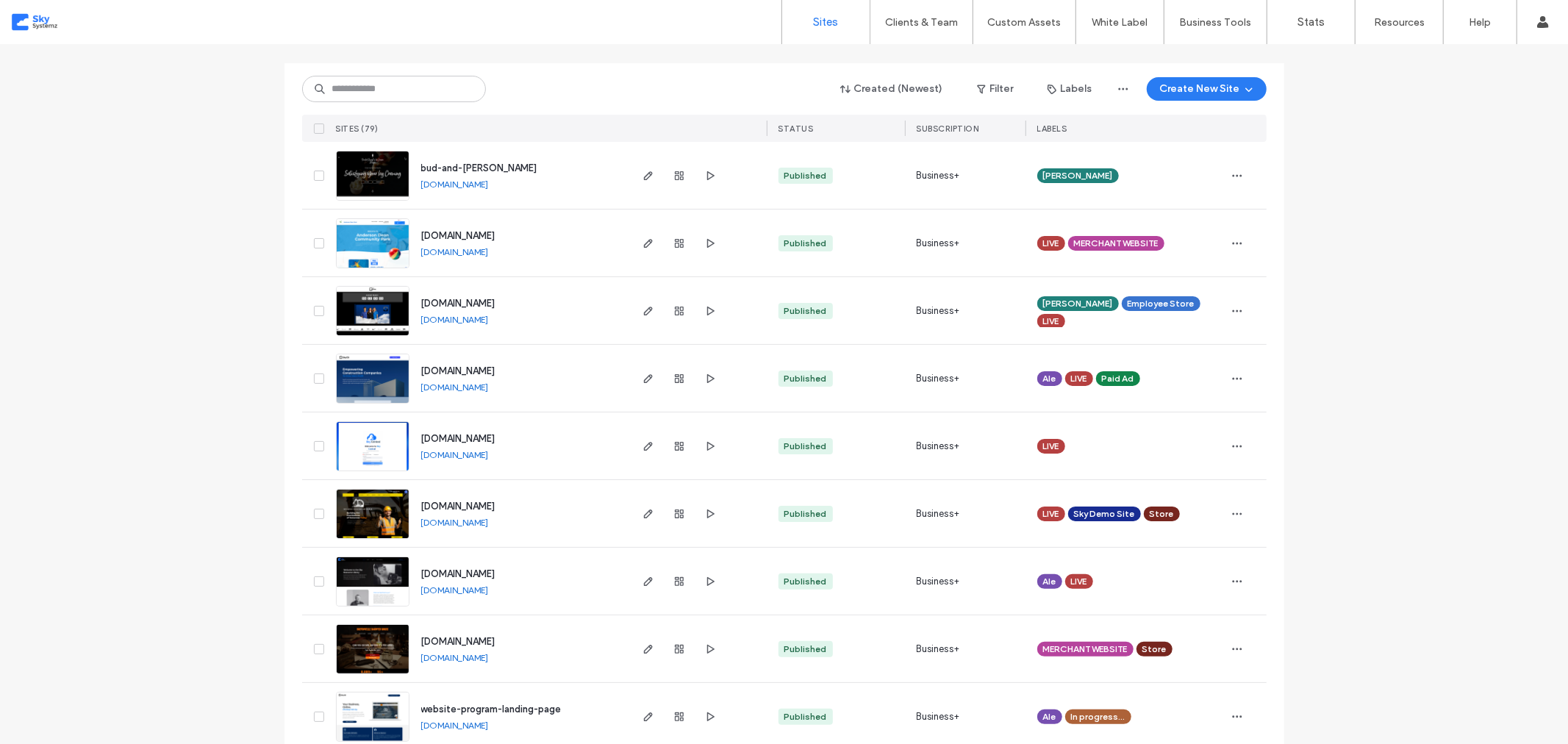
scroll to position [81, 0]
